Goal: Transaction & Acquisition: Download file/media

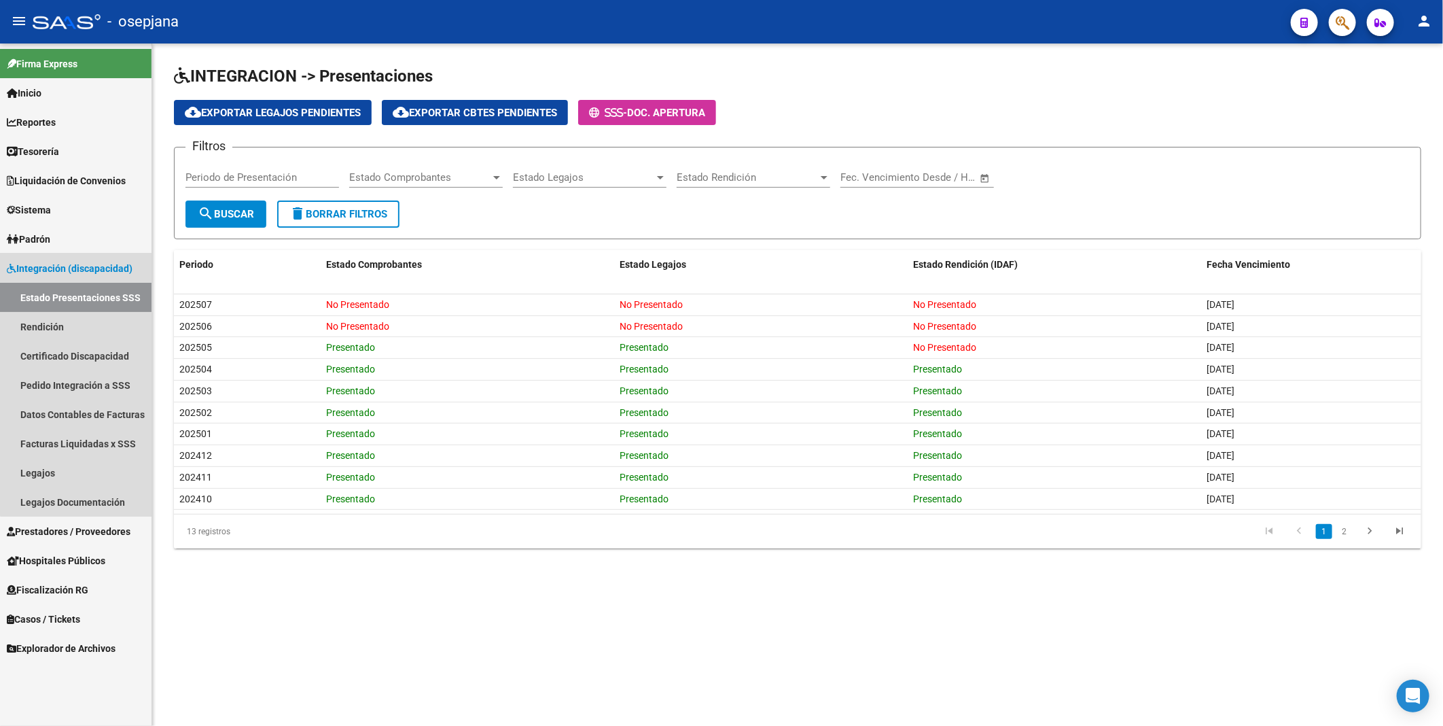
click at [103, 270] on span "Integración (discapacidad)" at bounding box center [70, 268] width 126 height 15
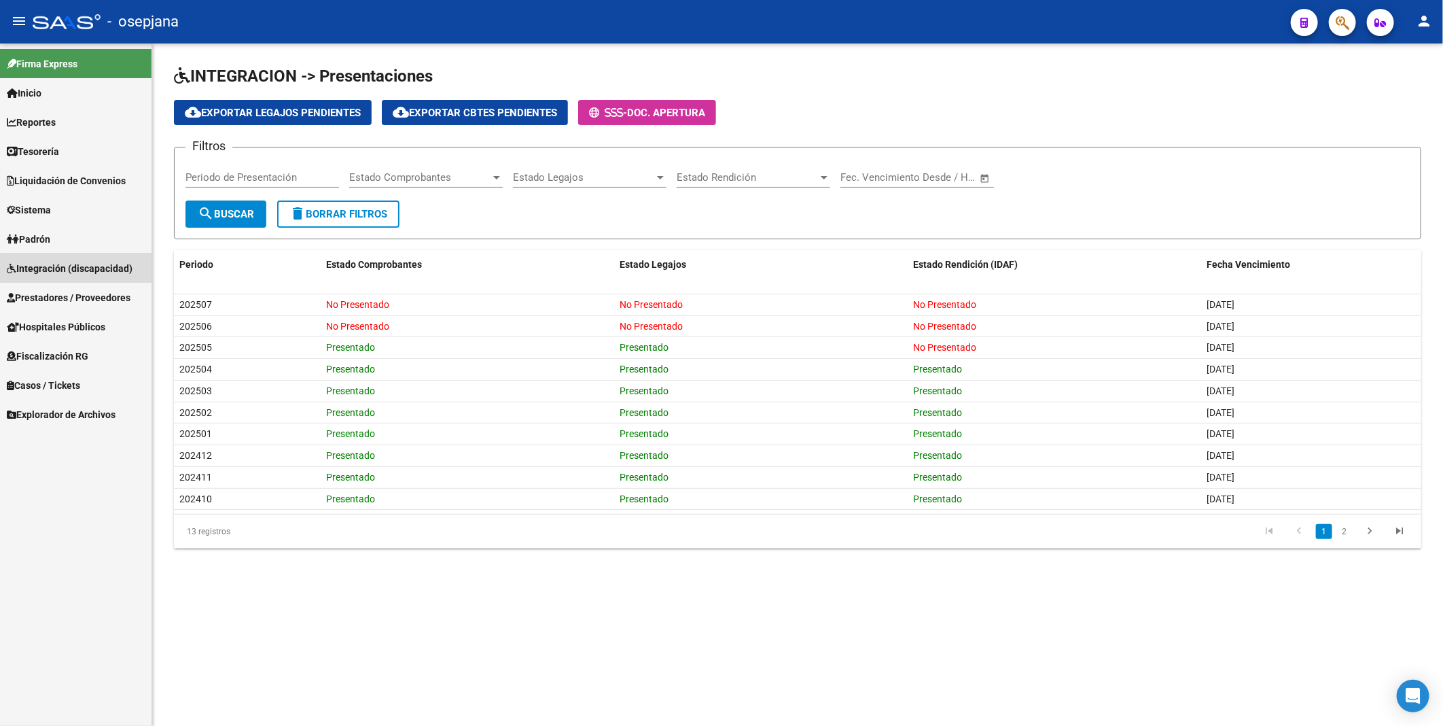
click at [103, 270] on span "Integración (discapacidad)" at bounding box center [70, 268] width 126 height 15
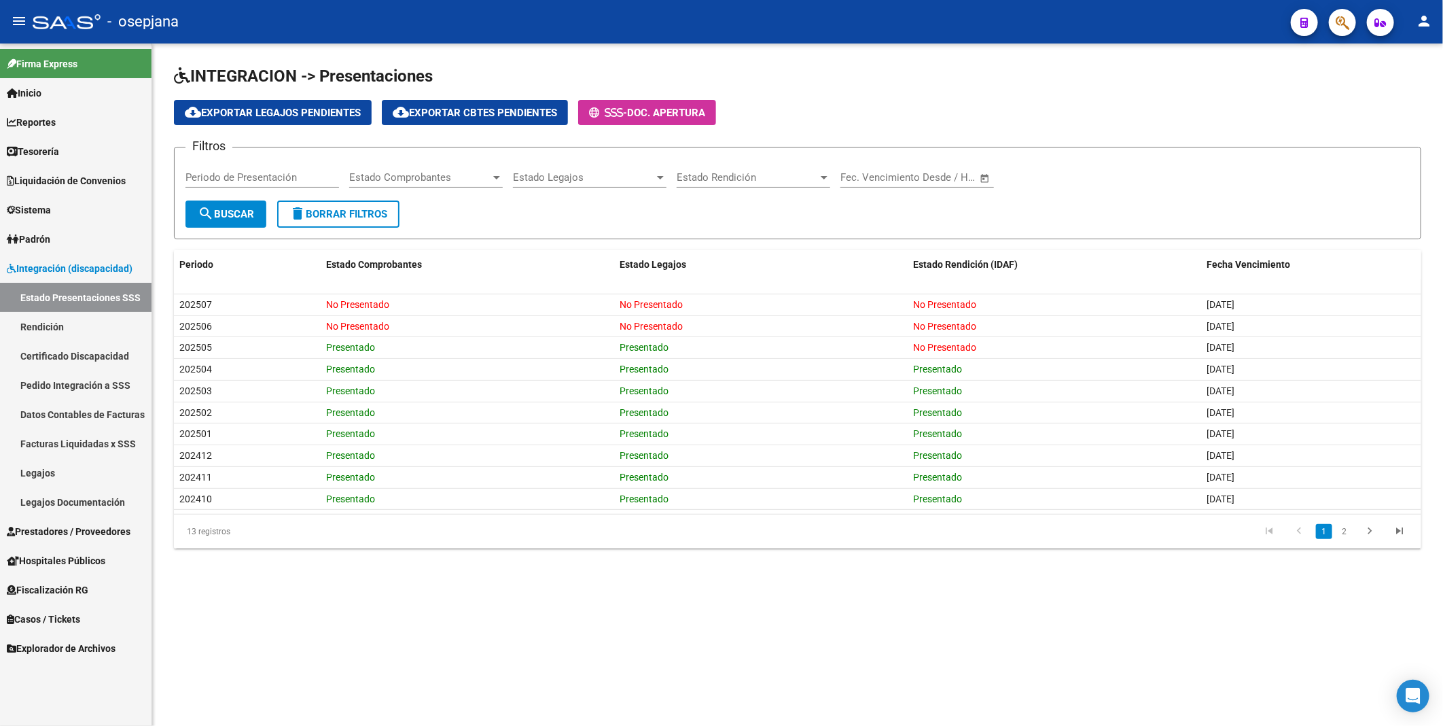
click at [103, 270] on span "Integración (discapacidad)" at bounding box center [70, 268] width 126 height 15
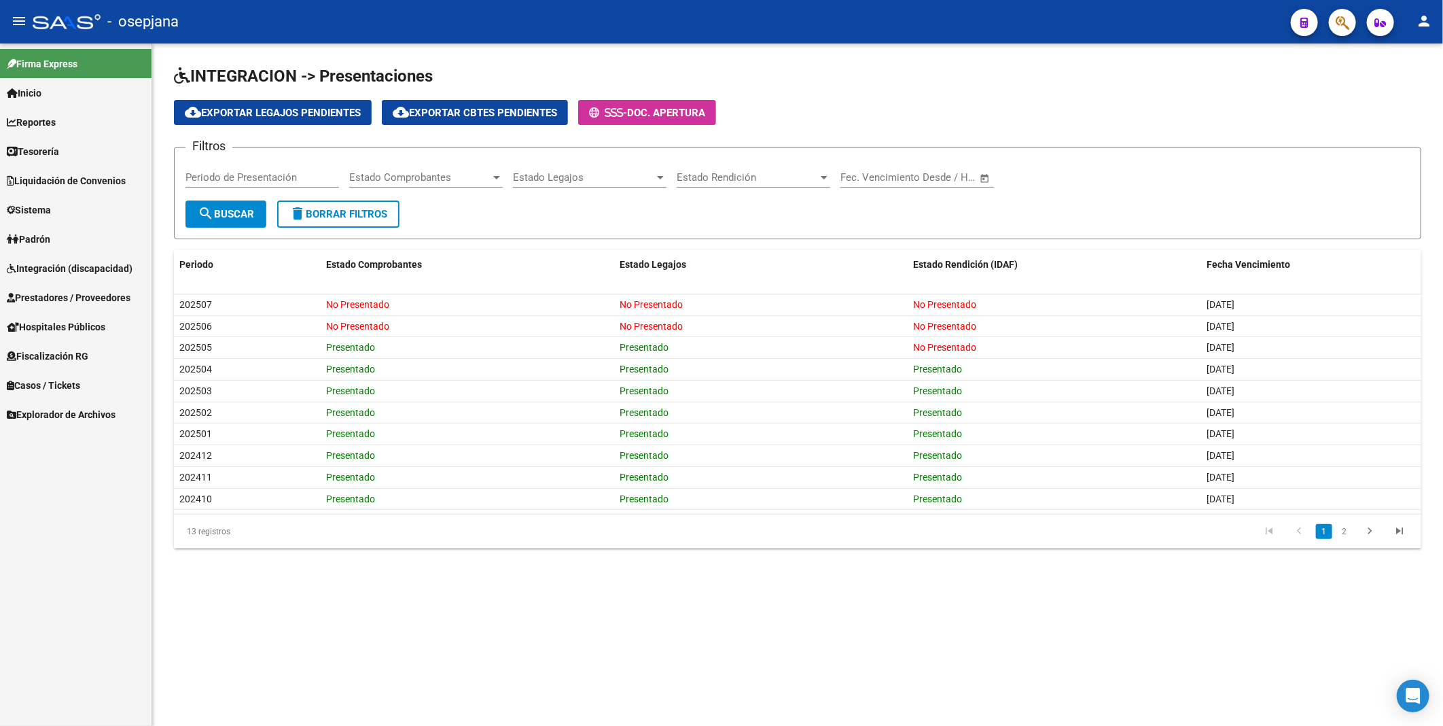
click at [94, 294] on span "Prestadores / Proveedores" at bounding box center [69, 297] width 124 height 15
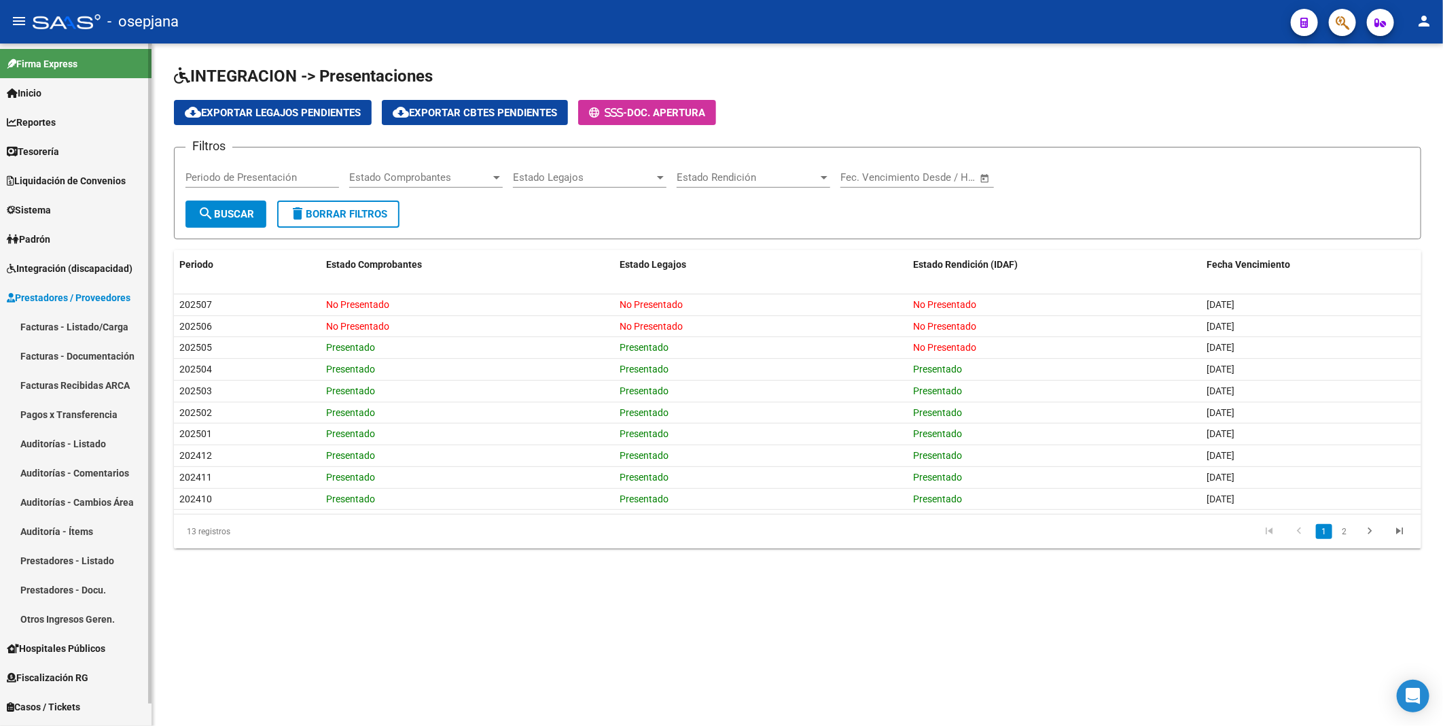
click at [86, 325] on link "Facturas - Listado/Carga" at bounding box center [76, 326] width 152 height 29
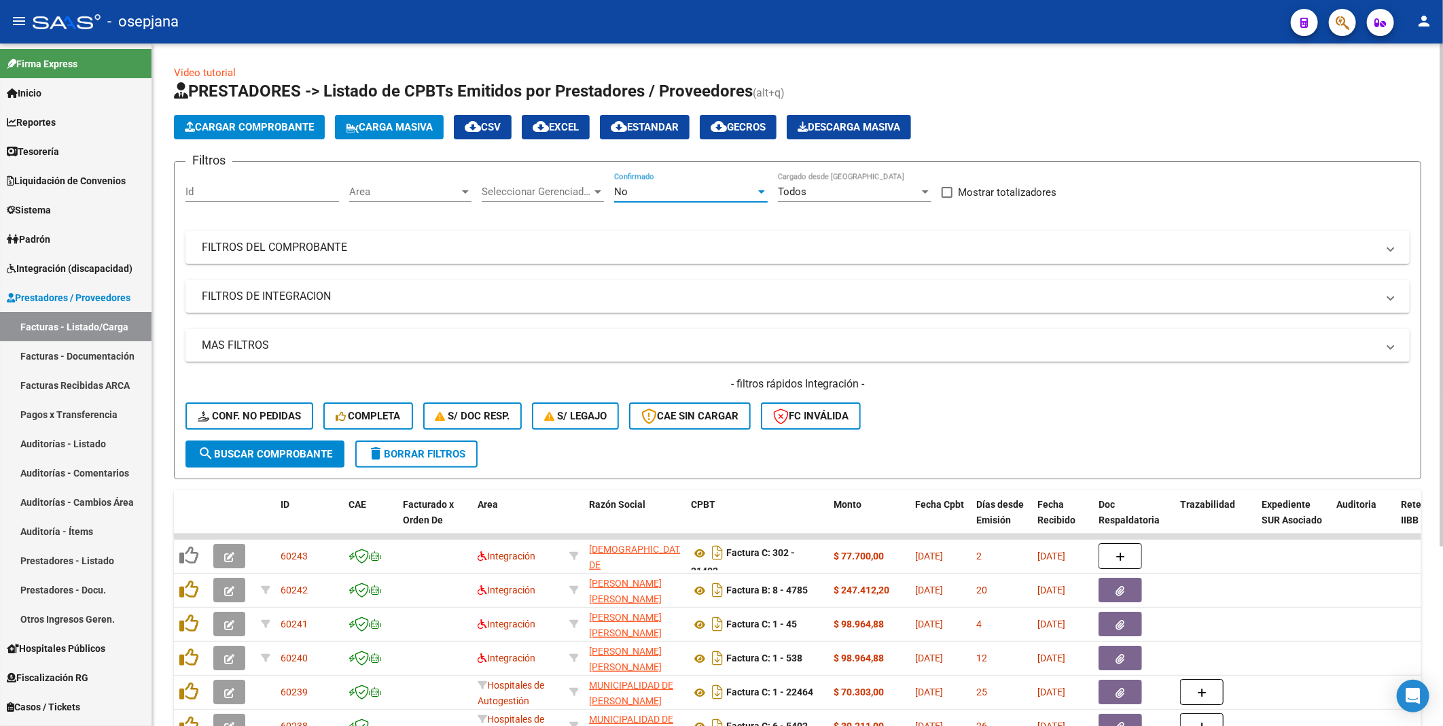
click at [633, 188] on div "No" at bounding box center [684, 192] width 141 height 12
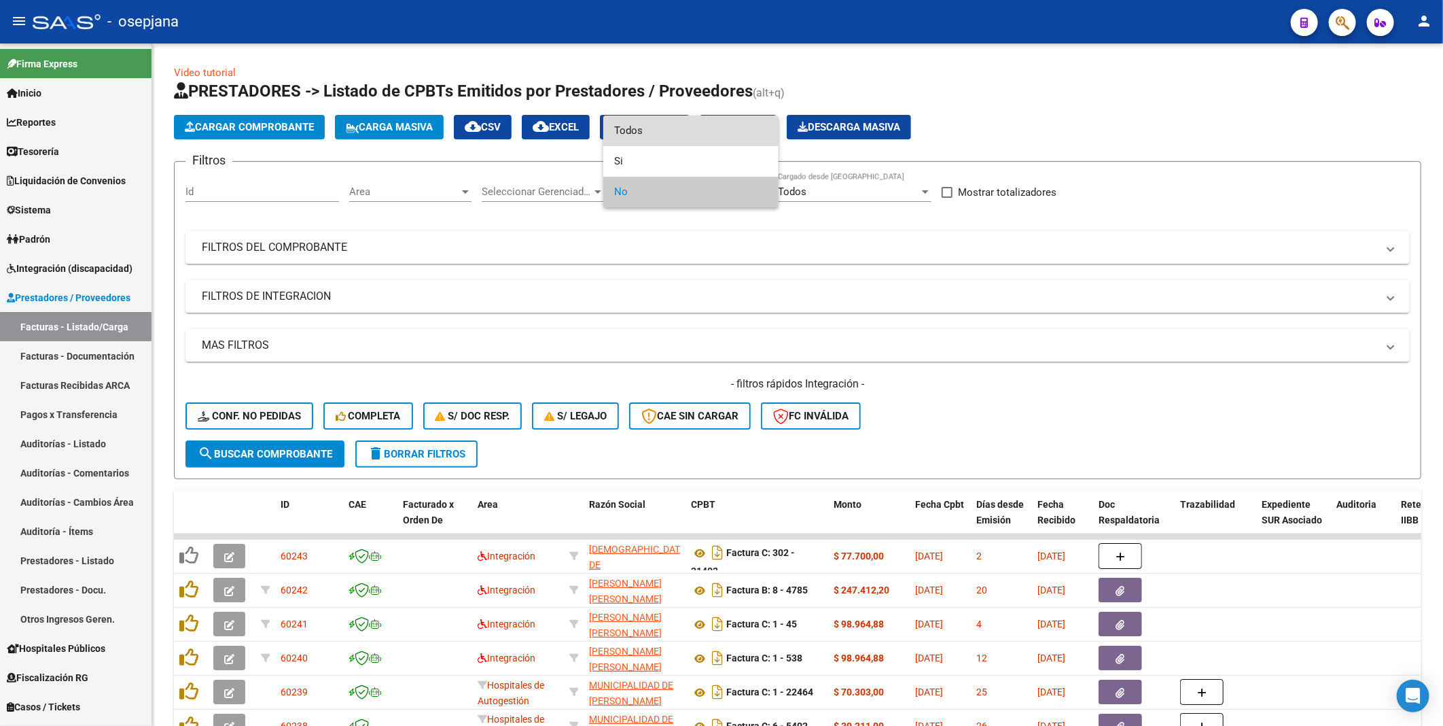
click at [630, 128] on span "Todos" at bounding box center [691, 131] width 154 height 31
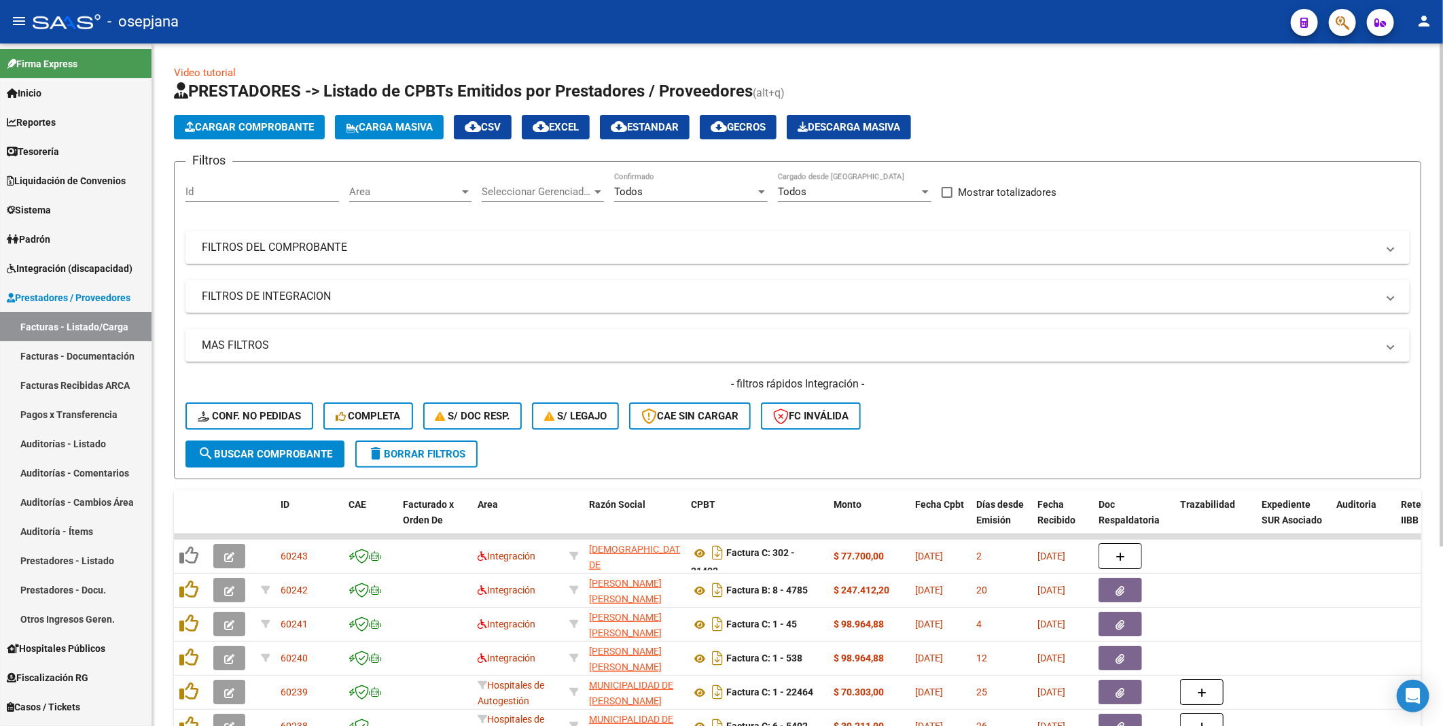
click at [397, 241] on mat-panel-title "FILTROS DEL COMPROBANTE" at bounding box center [790, 247] width 1176 height 15
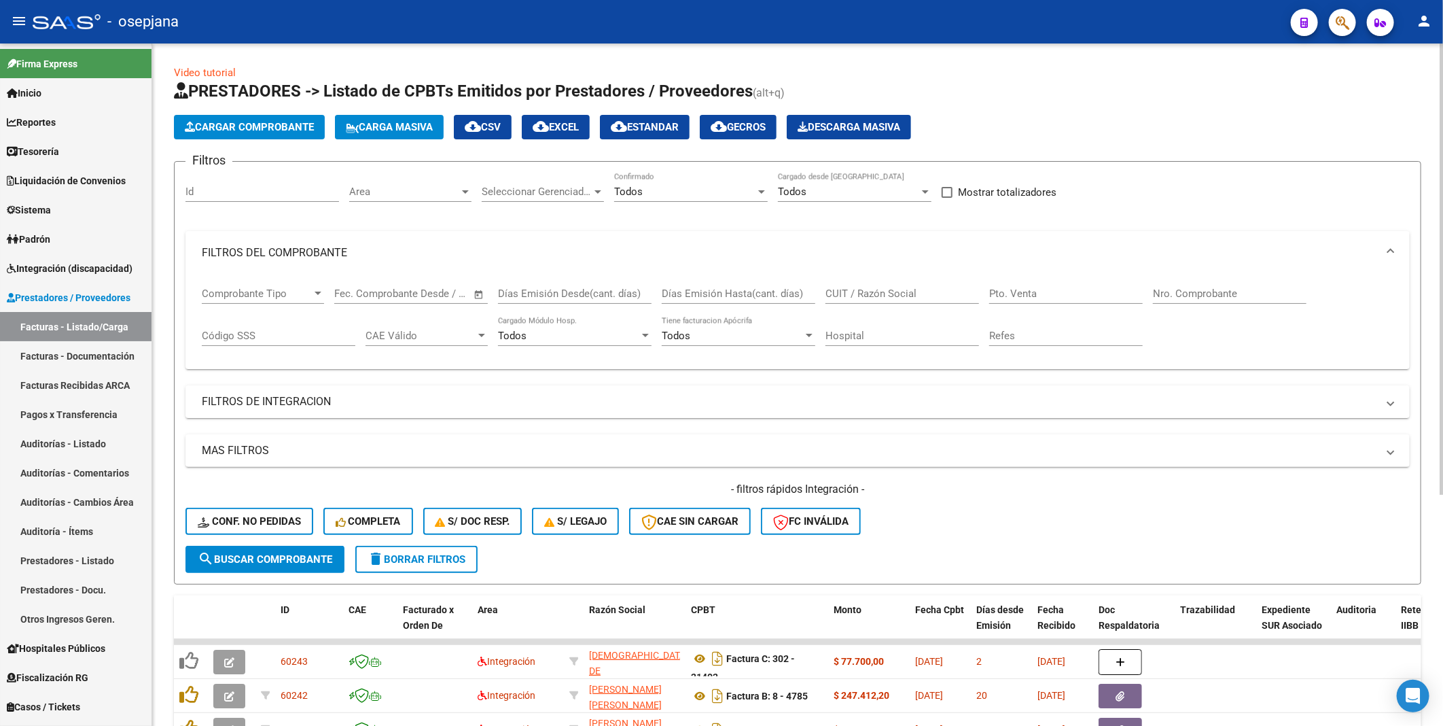
click at [851, 292] on input "CUIT / Razón Social" at bounding box center [903, 293] width 154 height 12
click at [300, 553] on span "search Buscar Comprobante" at bounding box center [265, 559] width 135 height 12
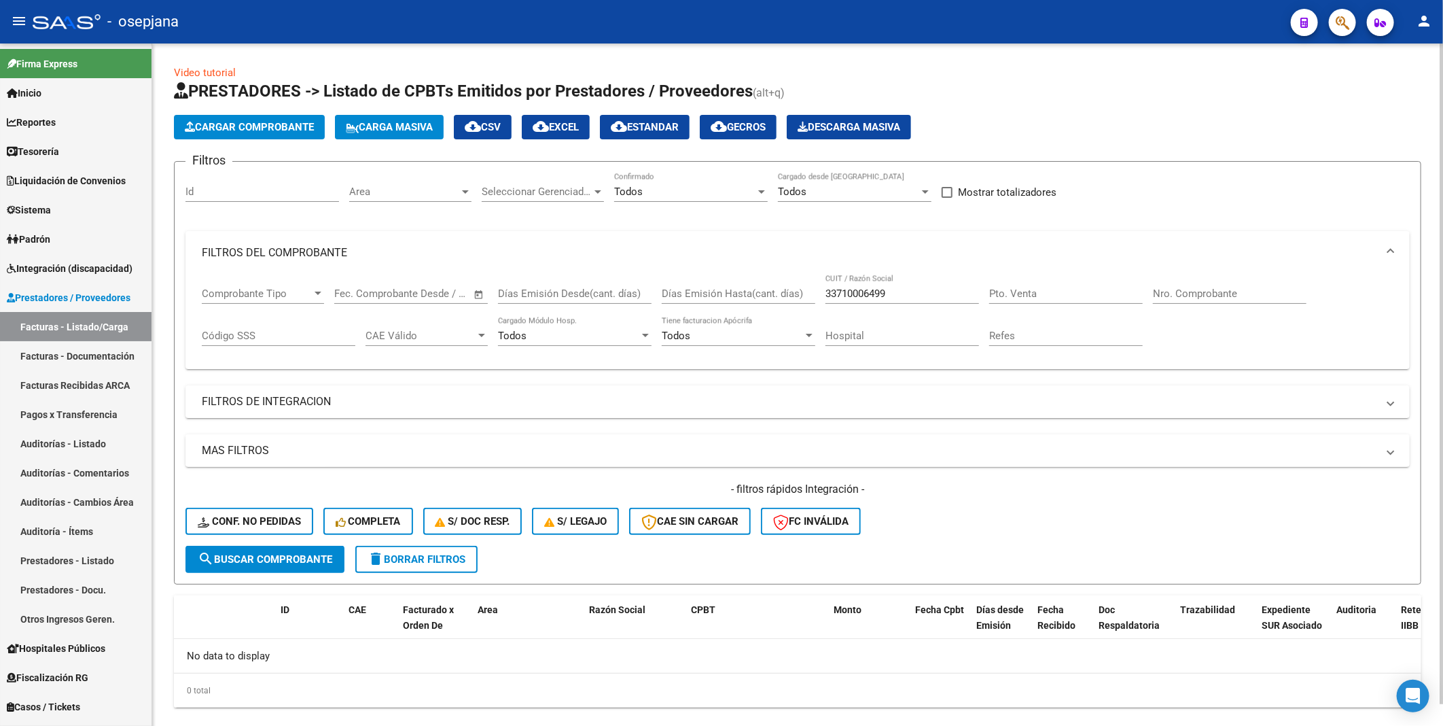
scroll to position [23, 0]
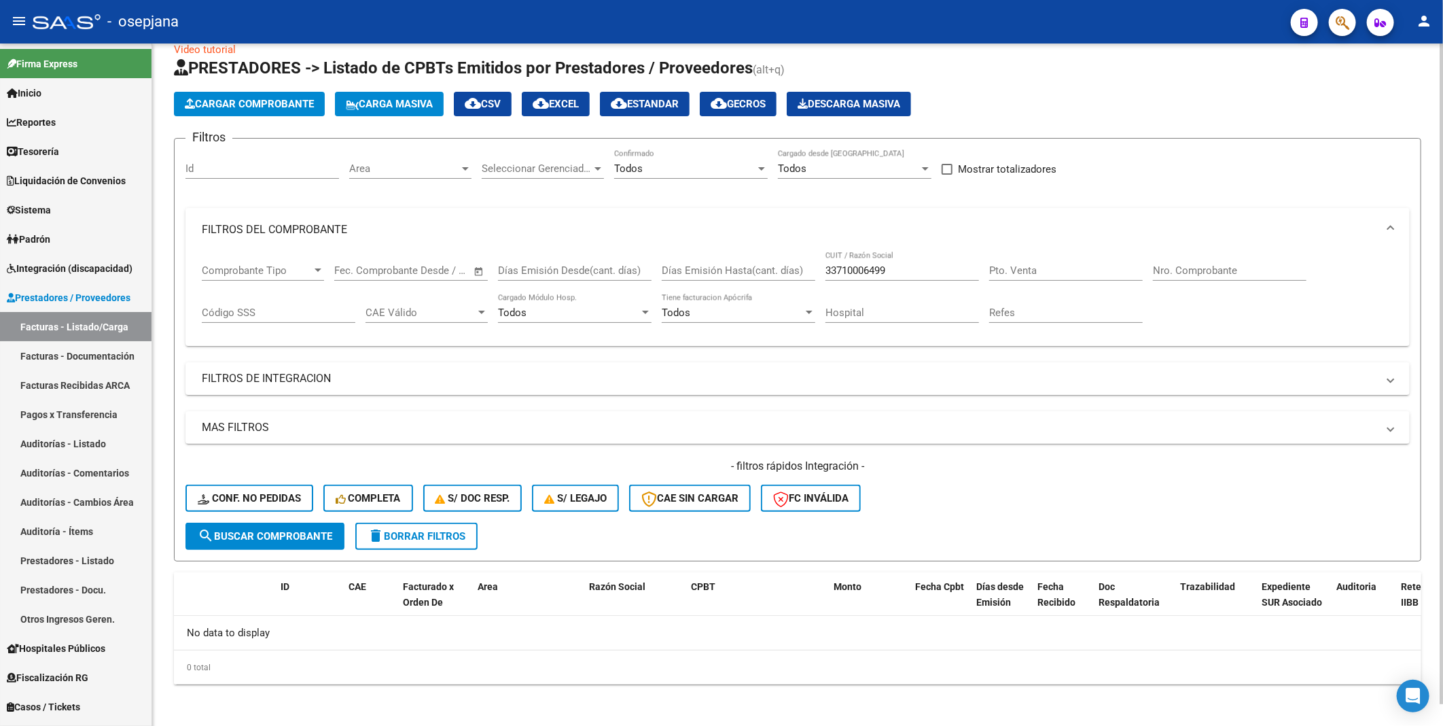
click at [251, 530] on span "search Buscar Comprobante" at bounding box center [265, 536] width 135 height 12
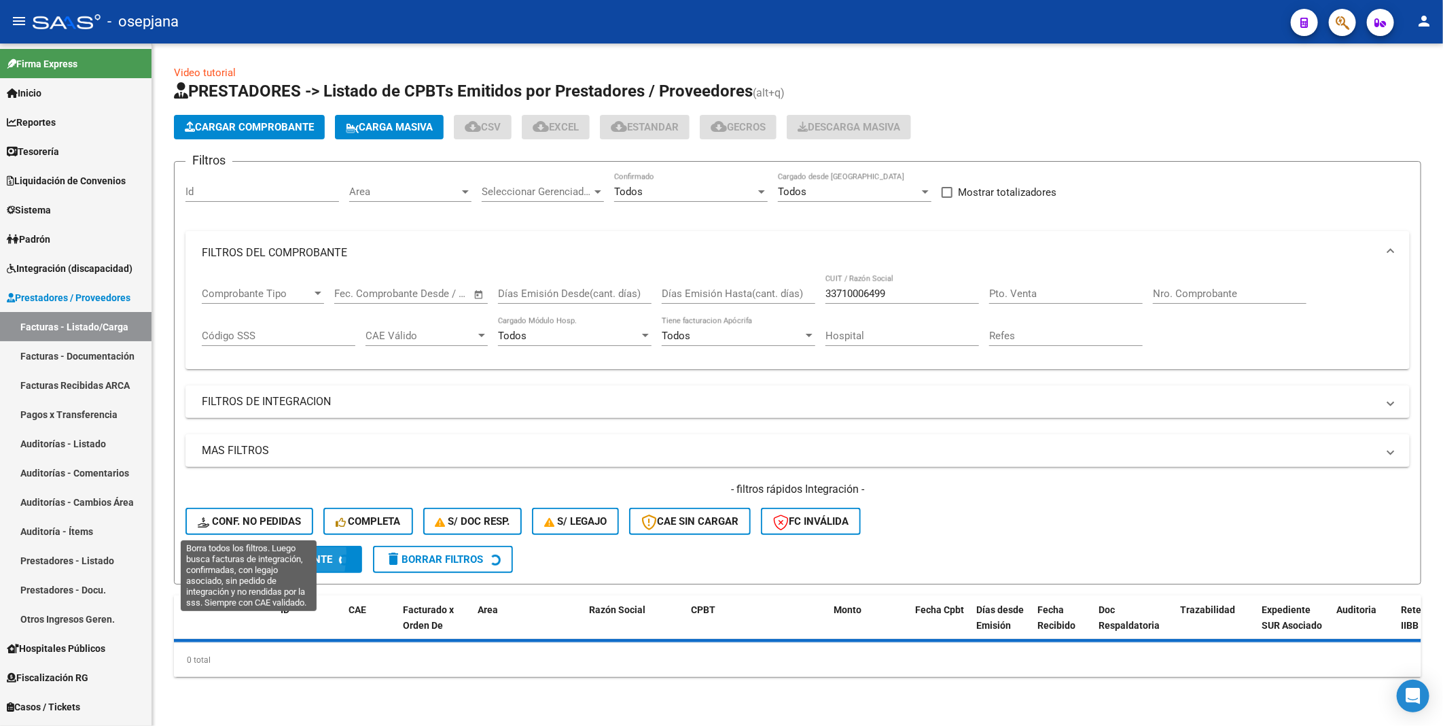
scroll to position [0, 0]
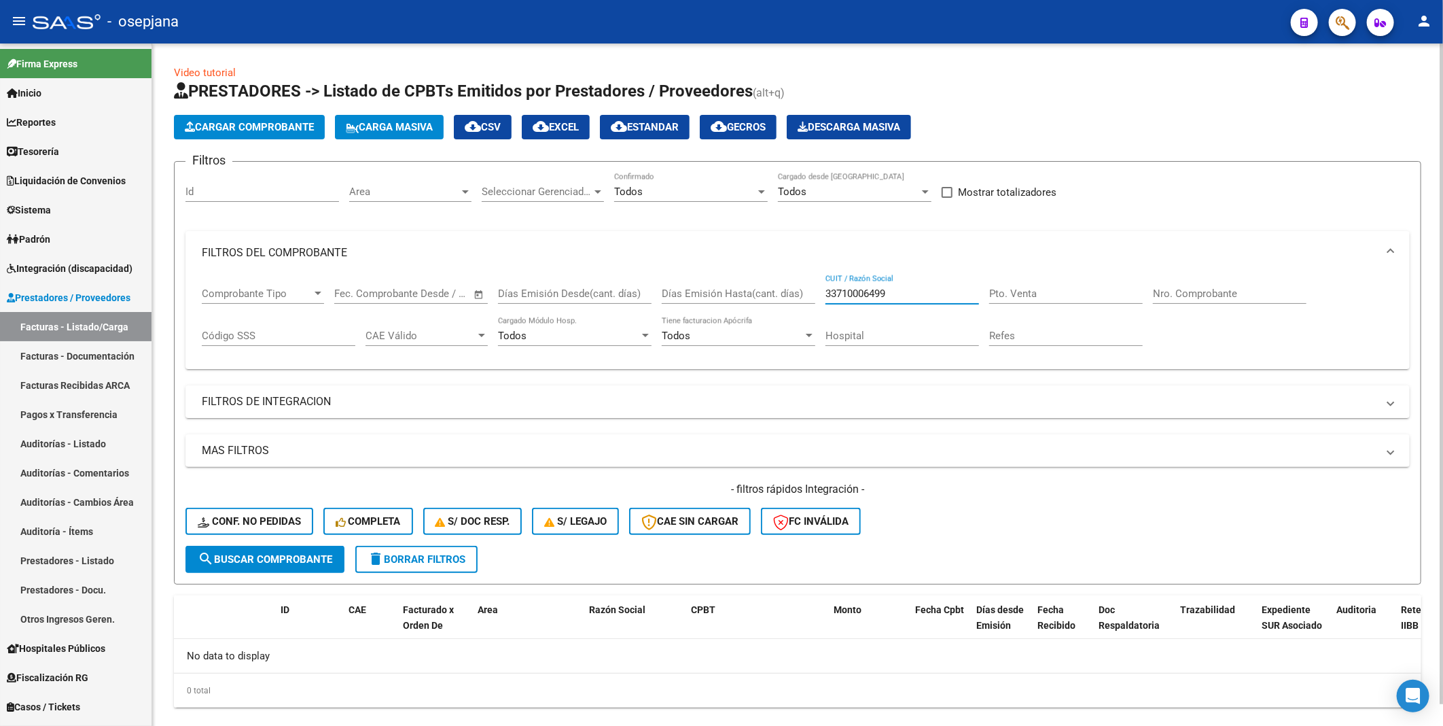
click at [900, 293] on input "33710006499" at bounding box center [903, 293] width 154 height 12
click at [841, 289] on input "33710006499" at bounding box center [903, 293] width 154 height 12
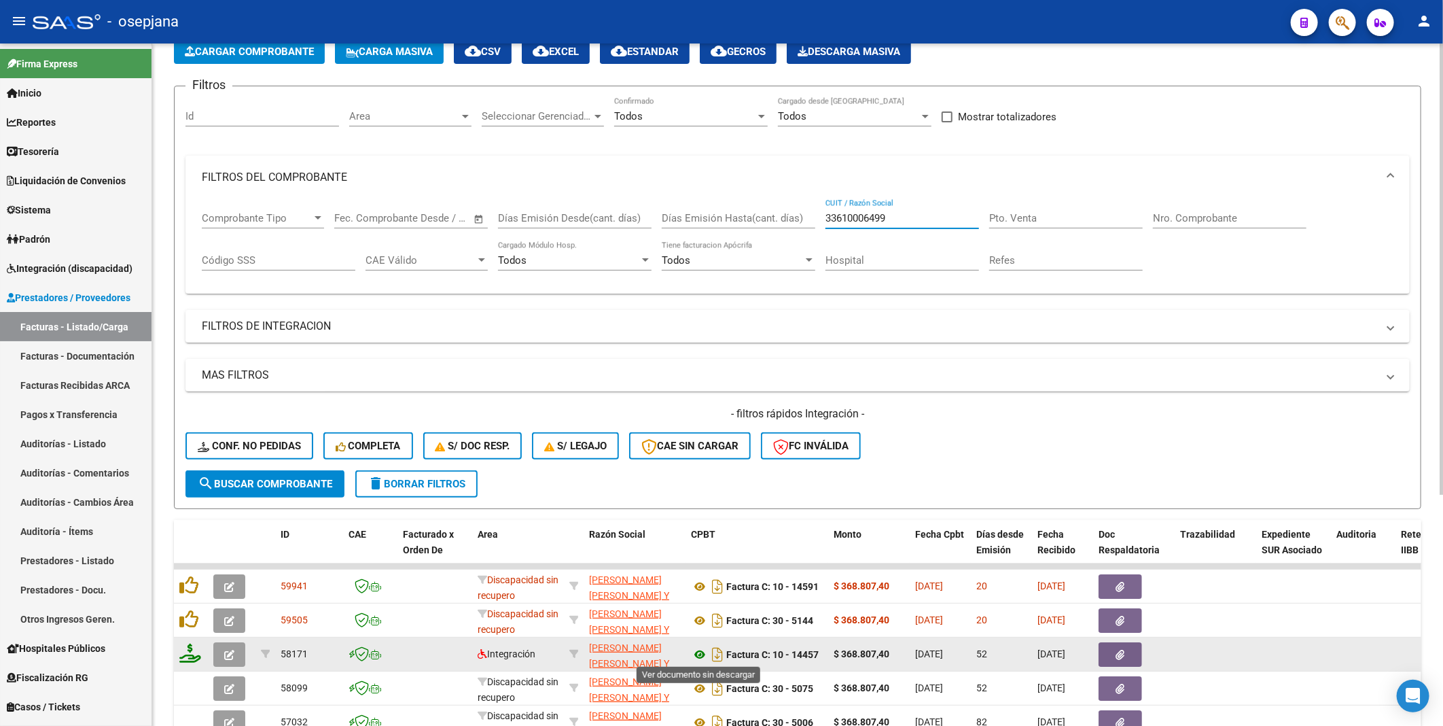
scroll to position [151, 0]
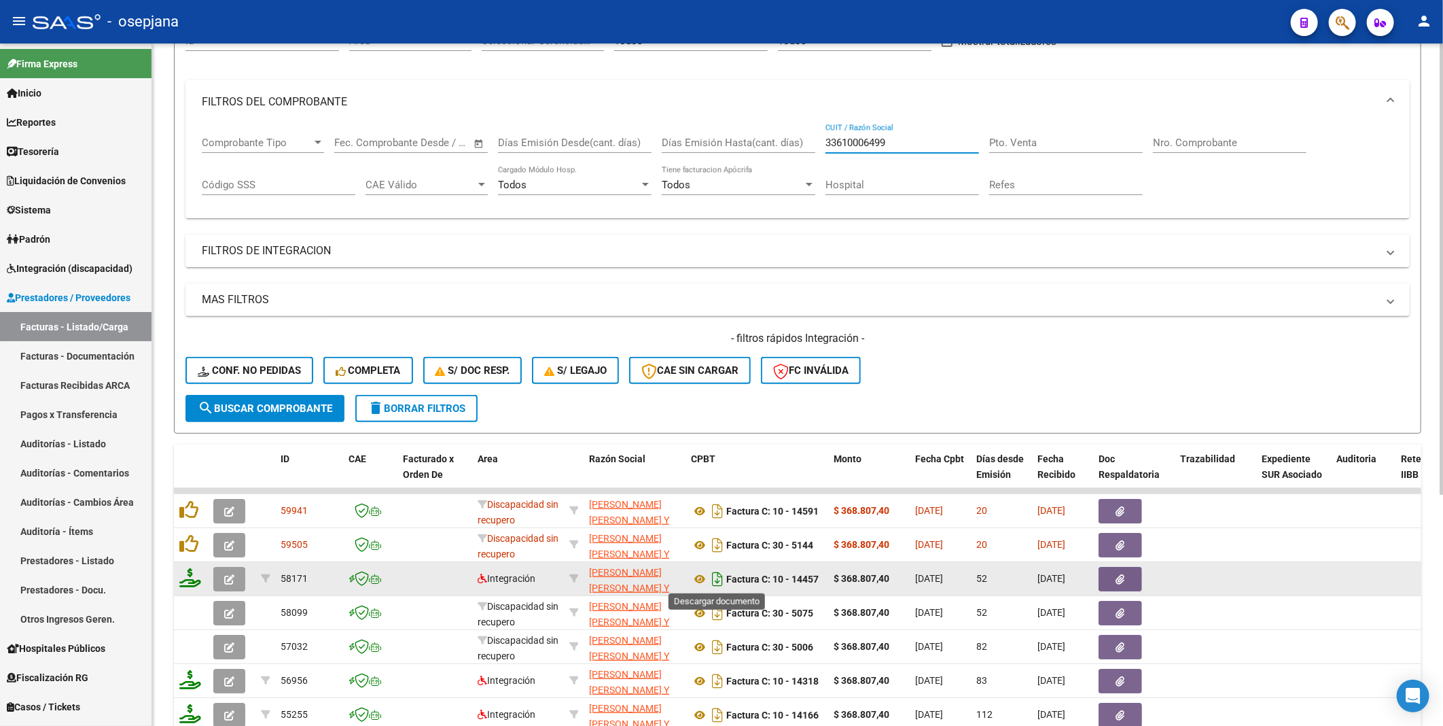
type input "33610006499"
click at [715, 574] on icon "Descargar documento" at bounding box center [718, 579] width 18 height 22
